Goal: Book appointment/travel/reservation

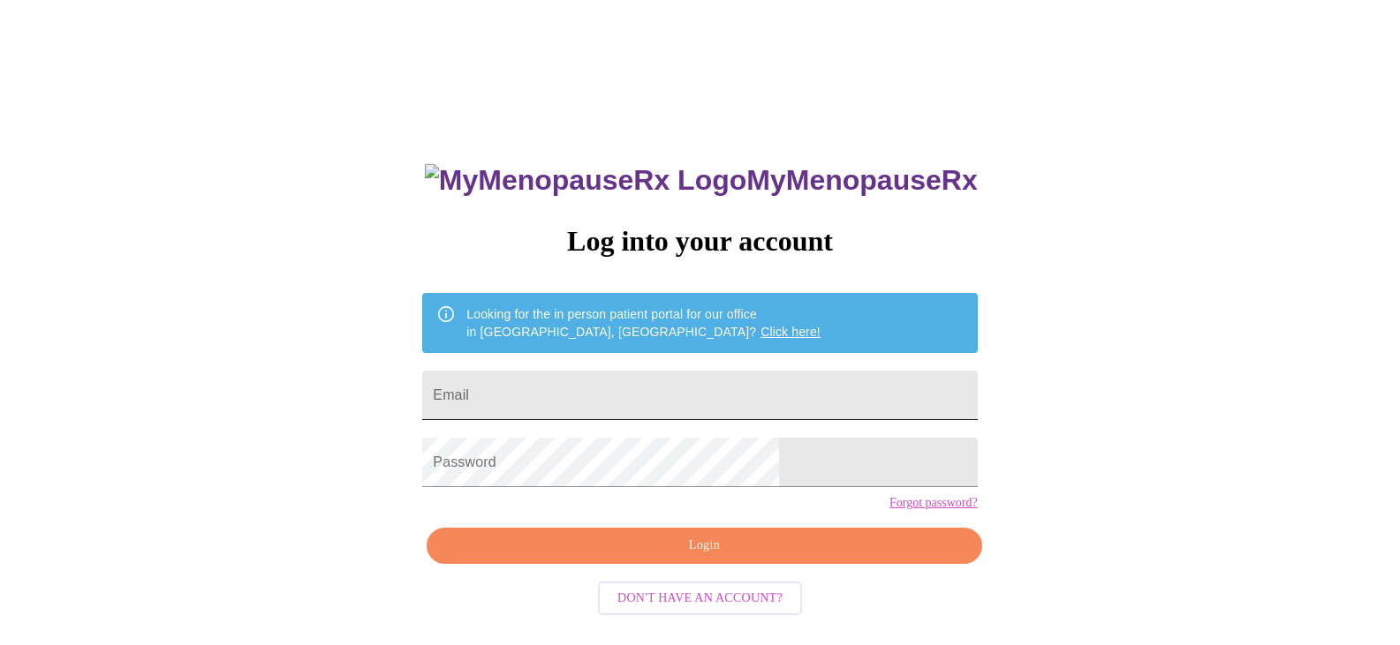
click at [604, 371] on input "Email" at bounding box center [699, 395] width 555 height 49
type input "[EMAIL_ADDRESS][DOMAIN_NAME]"
click at [683, 557] on span "Login" at bounding box center [704, 546] width 514 height 22
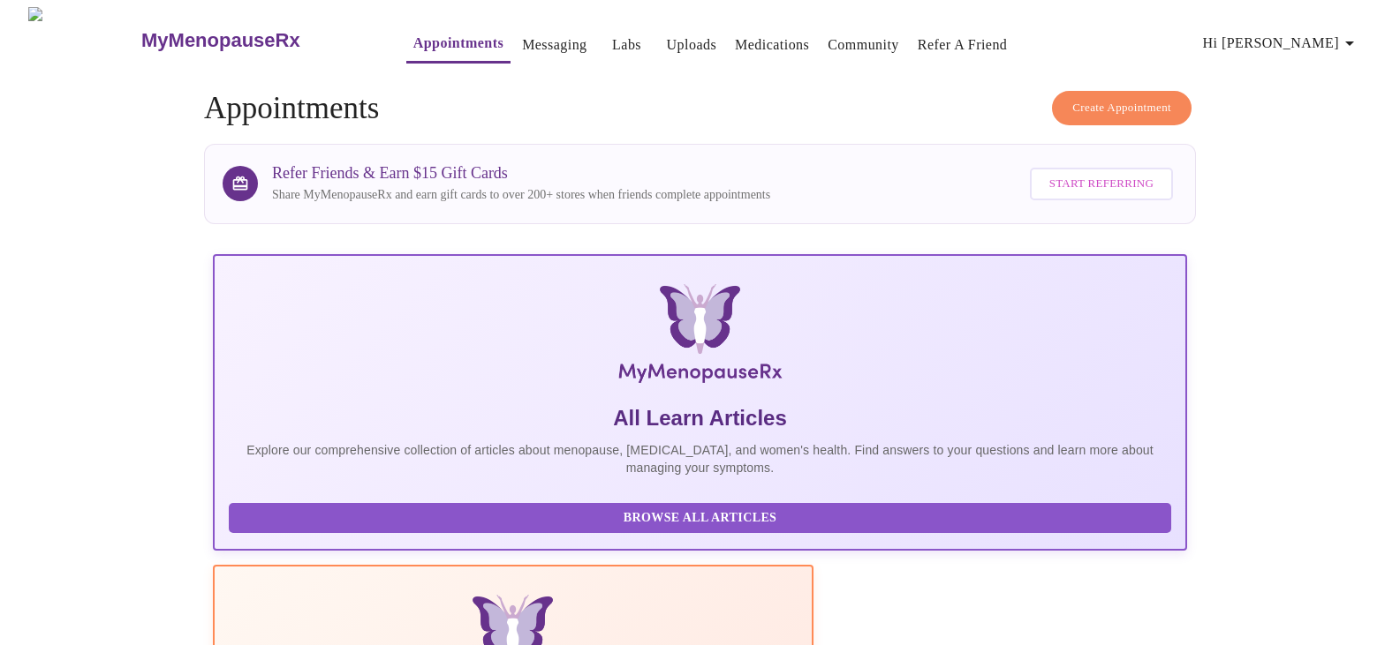
click at [1146, 98] on span "Create Appointment" at bounding box center [1121, 108] width 99 height 20
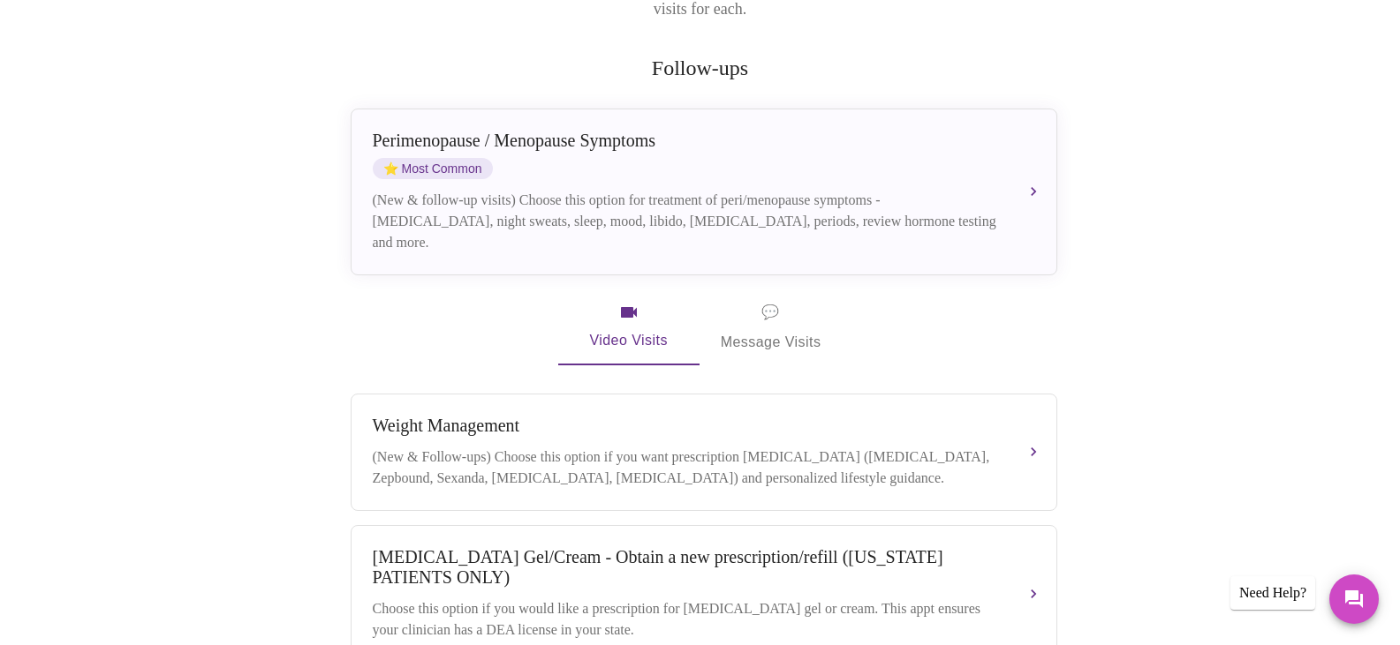
scroll to position [309, 0]
click at [1048, 132] on button "[MEDICAL_DATA] / Menopause Symptoms ⭐ Most Common (New & follow-up visits) Choo…" at bounding box center [704, 189] width 706 height 167
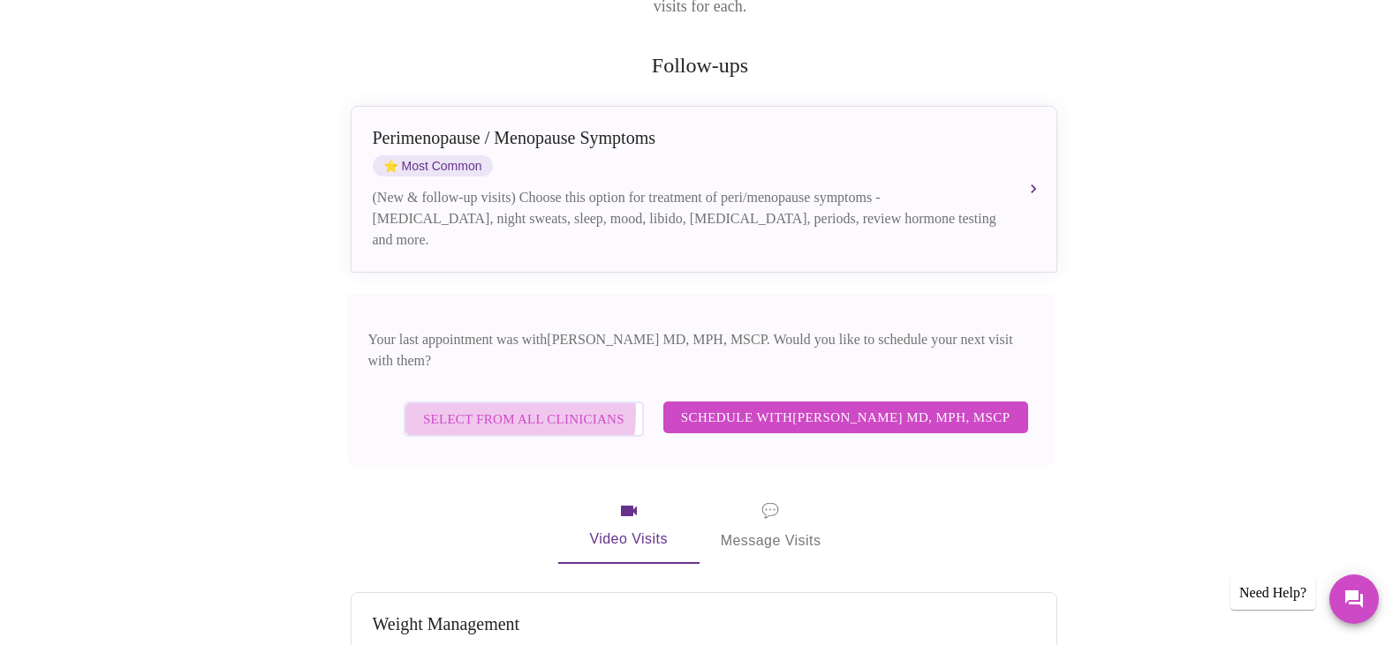
click at [487, 408] on span "Select from All Clinicians" at bounding box center [523, 419] width 201 height 23
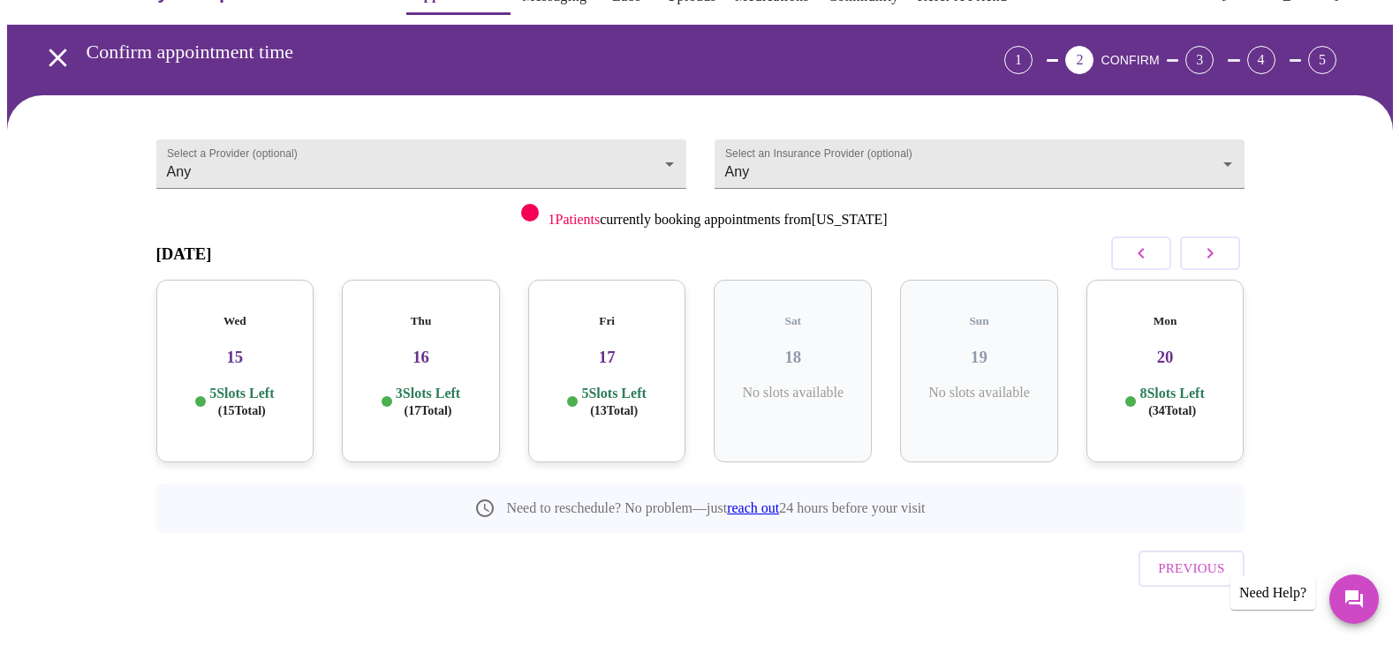
click at [268, 351] on h3 "15" at bounding box center [235, 357] width 130 height 19
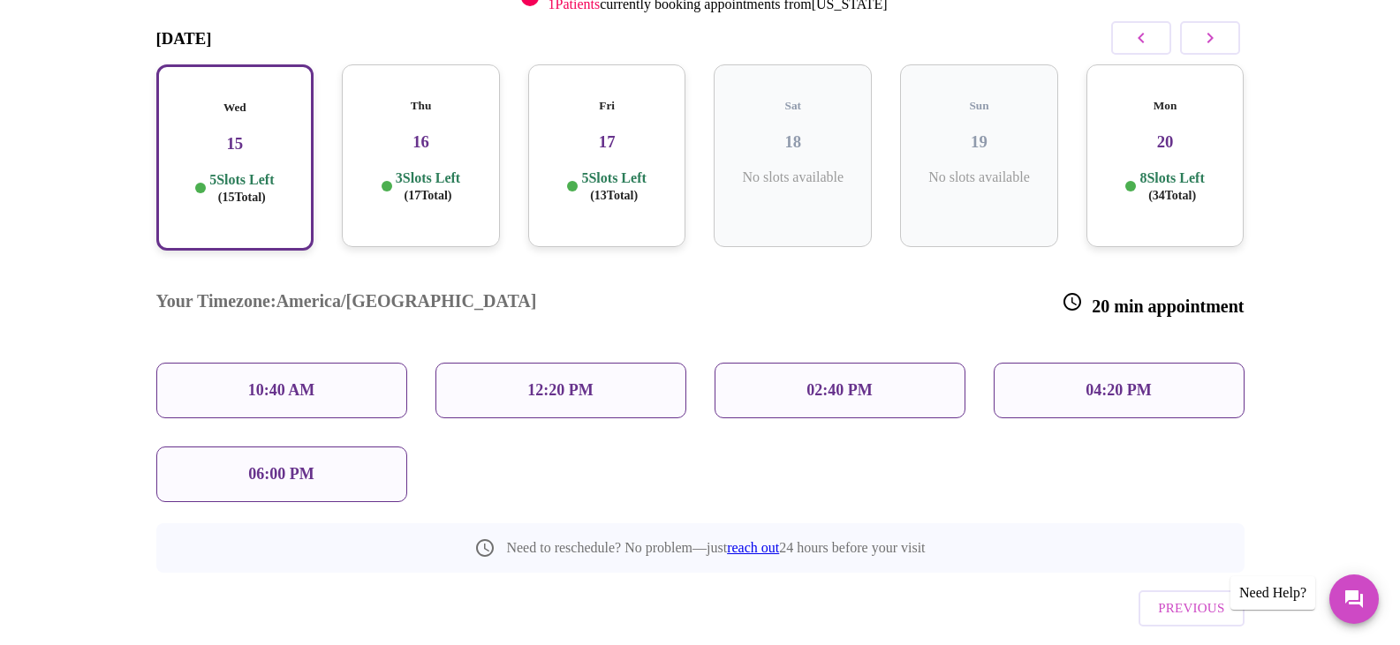
scroll to position [265, 0]
click at [406, 149] on div "Thu 16 3 Slots Left ( 17 Total)" at bounding box center [421, 155] width 158 height 183
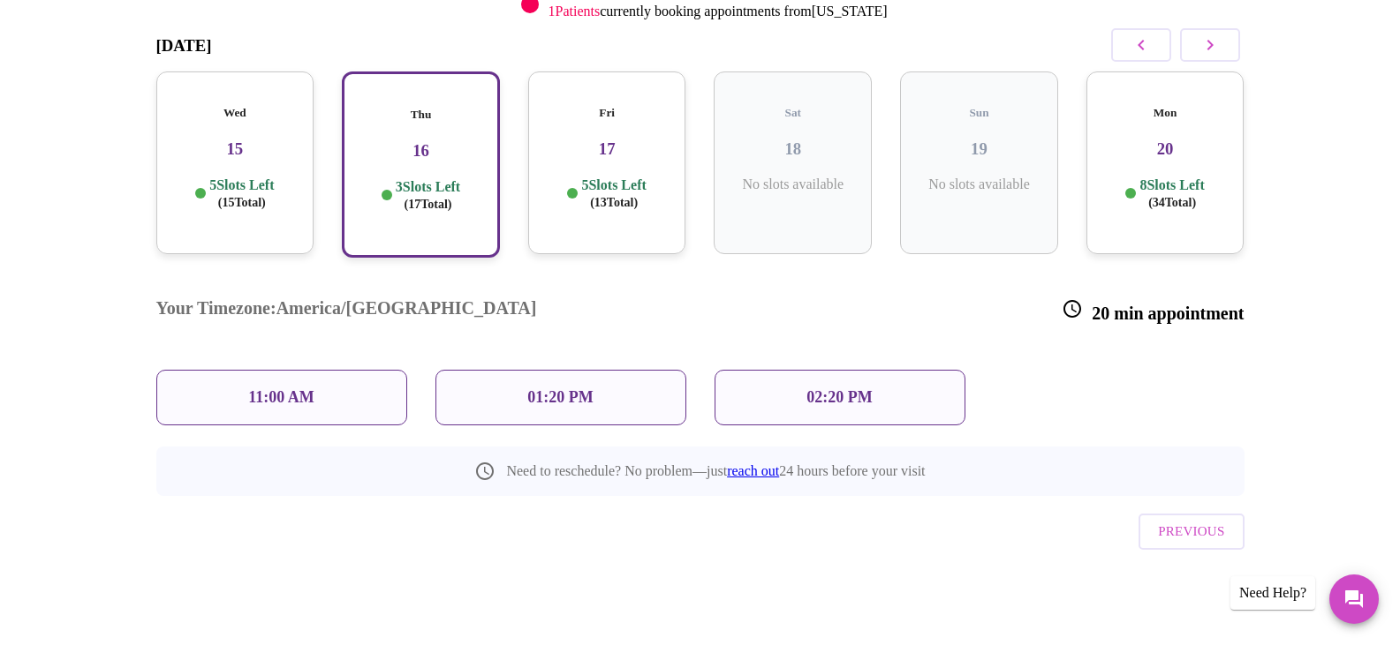
scroll to position [192, 0]
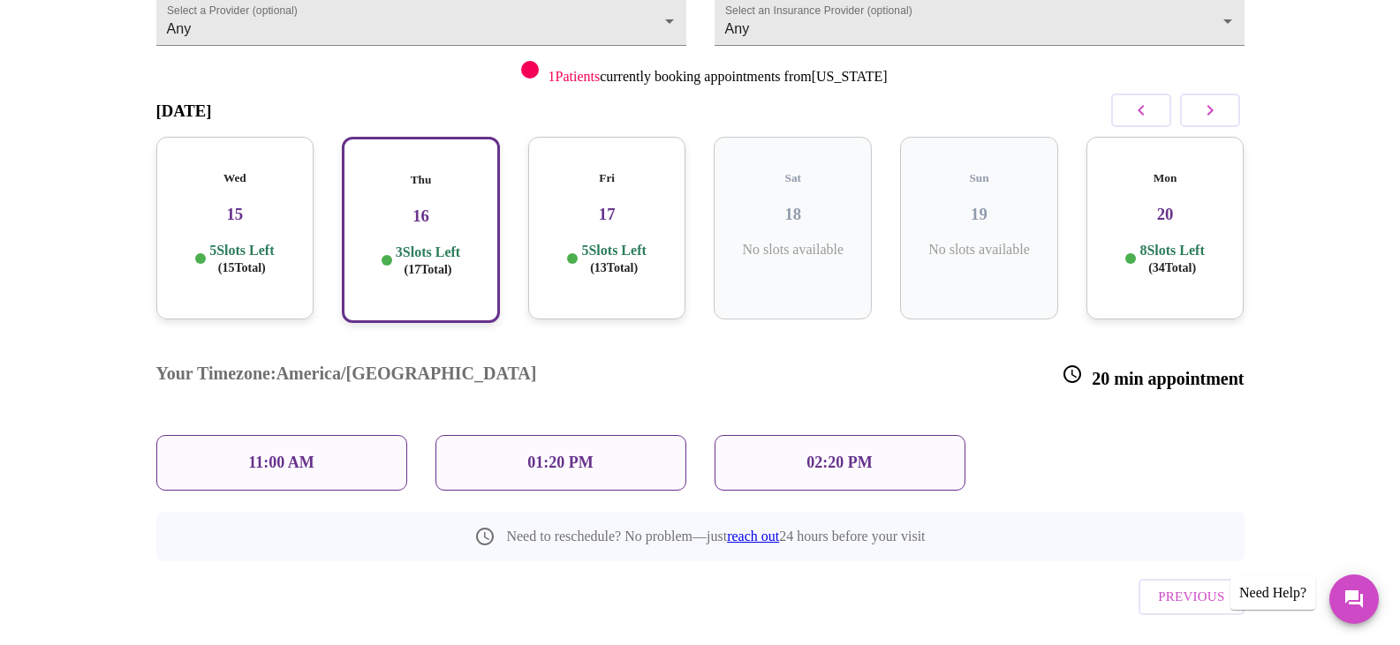
click at [406, 149] on div "Thu 16 3 Slots Left ( 17 Total)" at bounding box center [421, 230] width 158 height 186
click at [770, 435] on div "02:20 PM" at bounding box center [839, 463] width 251 height 56
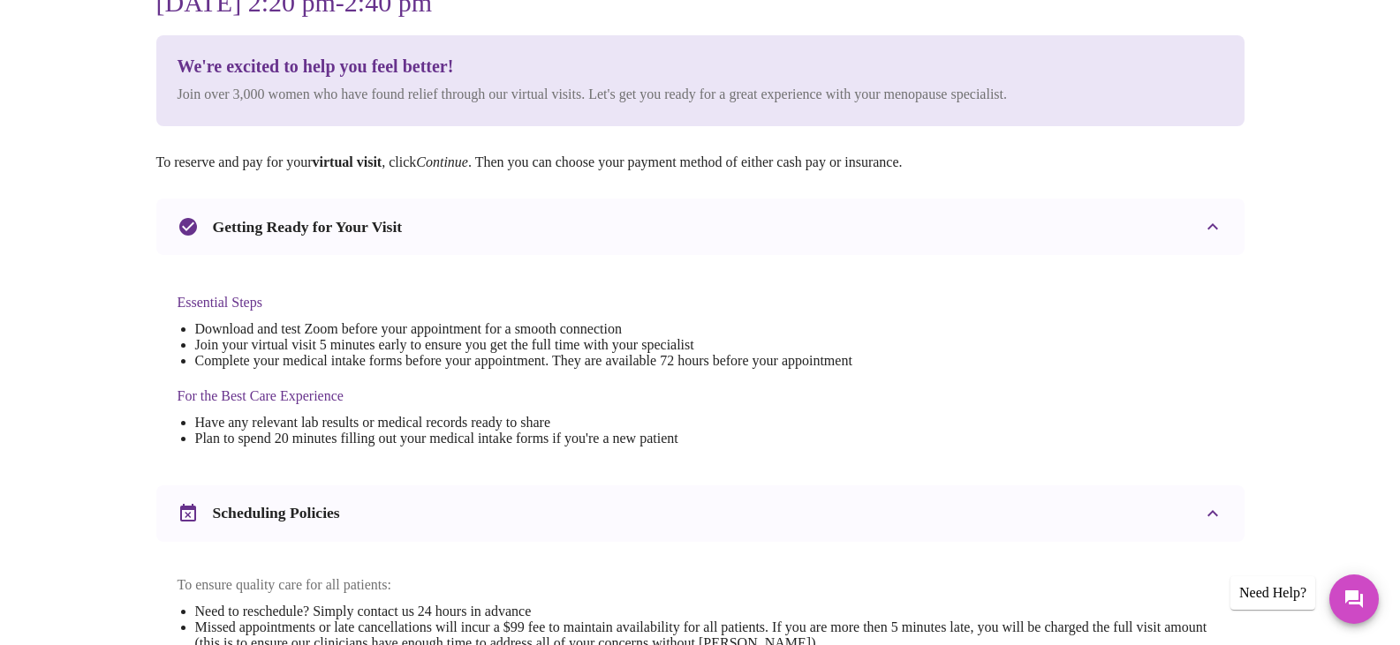
scroll to position [0, 0]
